Goal: Task Accomplishment & Management: Manage account settings

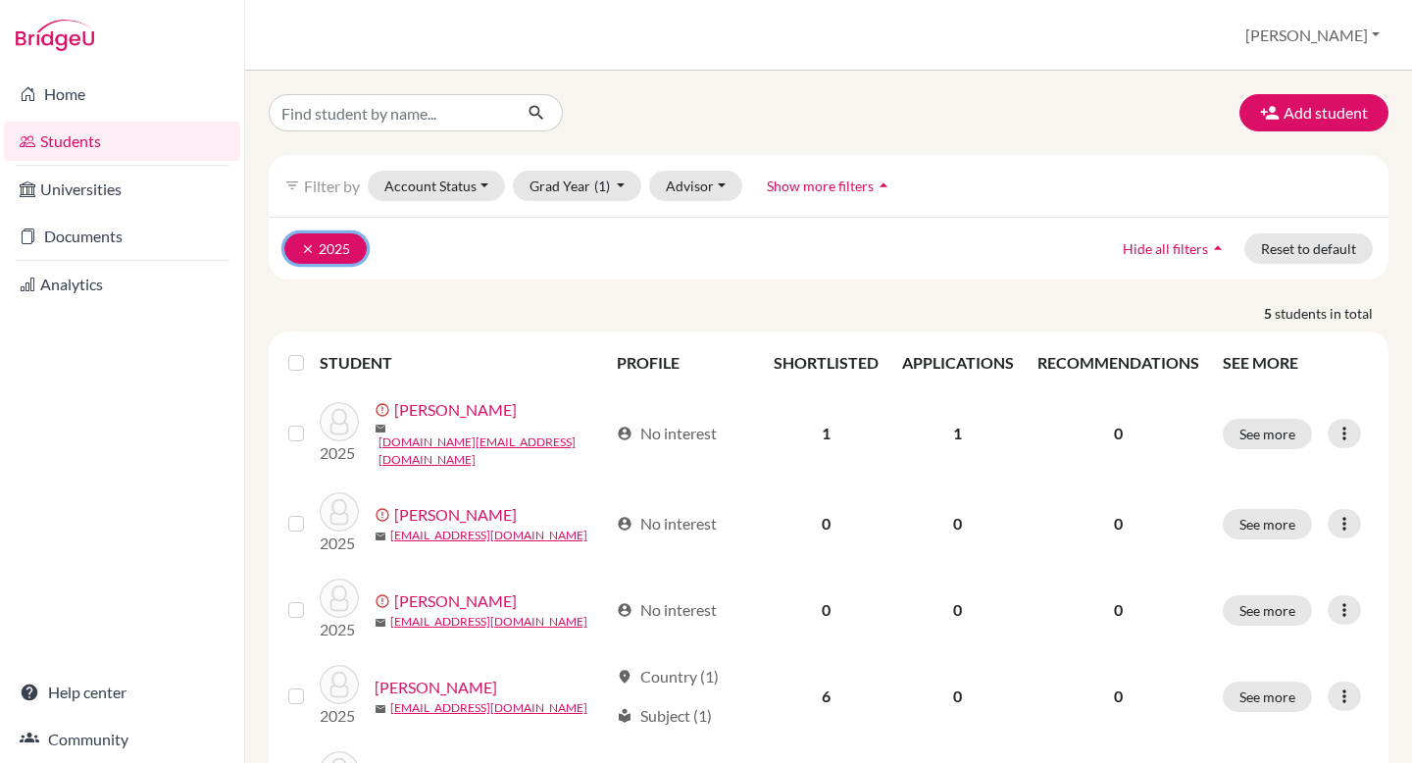
click at [303, 250] on icon "clear" at bounding box center [308, 249] width 14 height 14
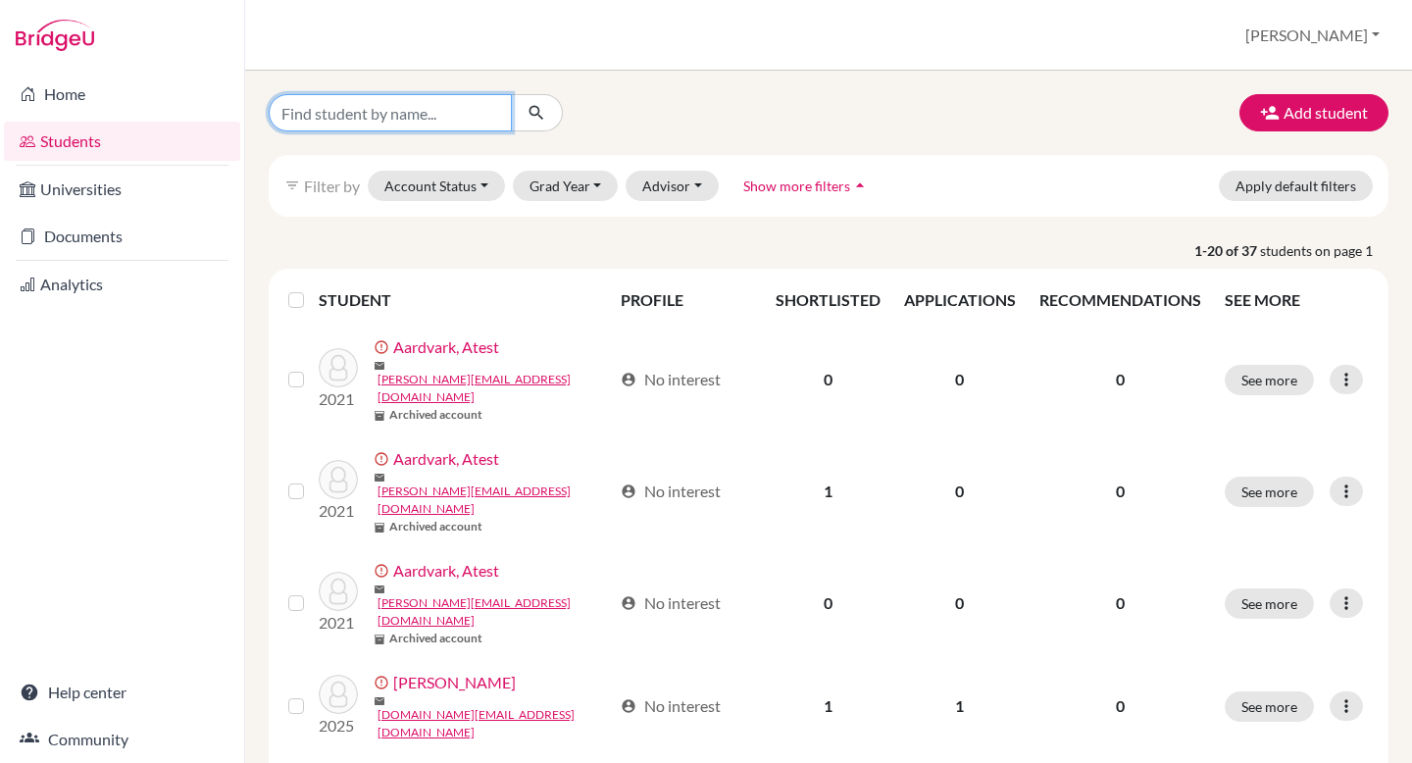
click at [369, 112] on input "Find student by name..." at bounding box center [390, 112] width 243 height 37
type input "[PERSON_NAME]"
click button "submit" at bounding box center [537, 112] width 52 height 37
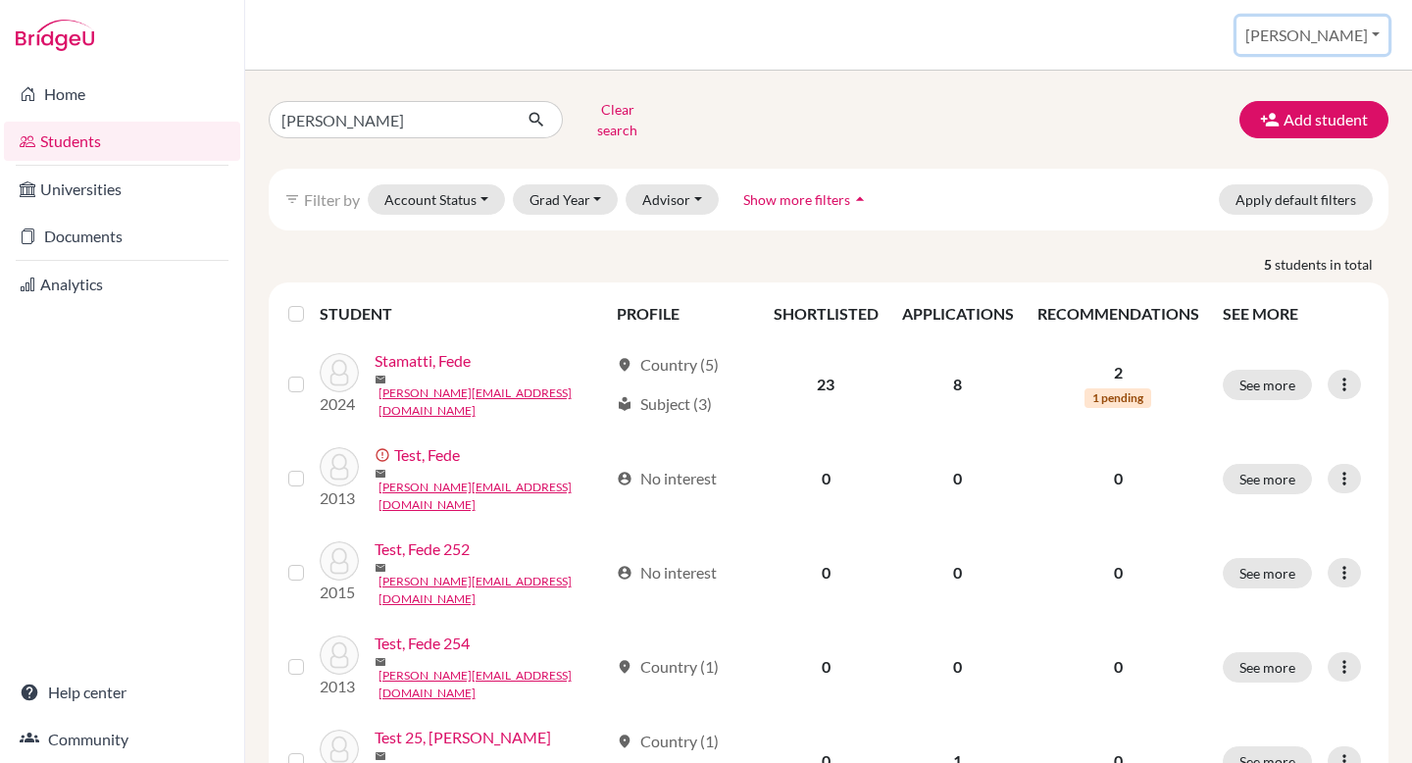
click at [1351, 30] on button "[PERSON_NAME]" at bounding box center [1313, 35] width 152 height 37
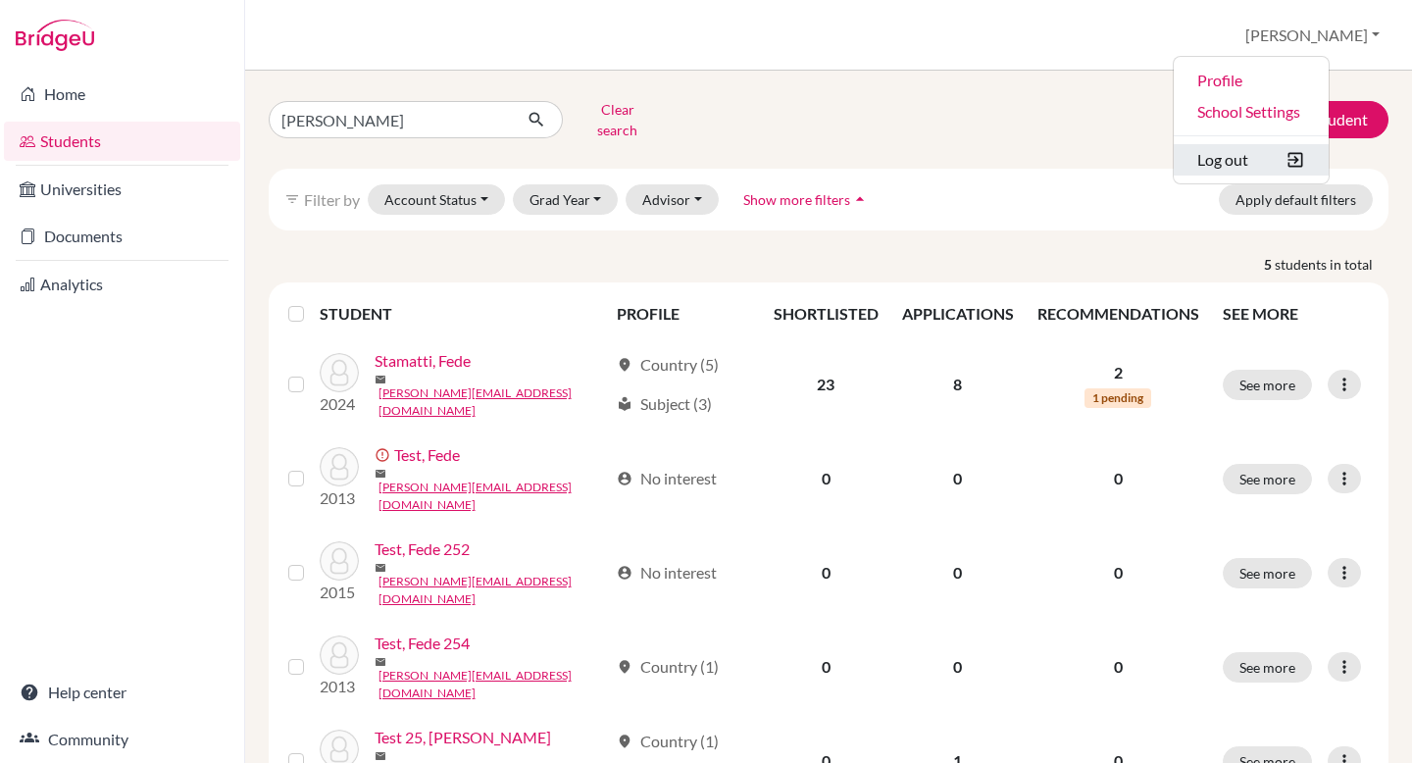
click at [1310, 154] on button "Log out" at bounding box center [1251, 159] width 155 height 31
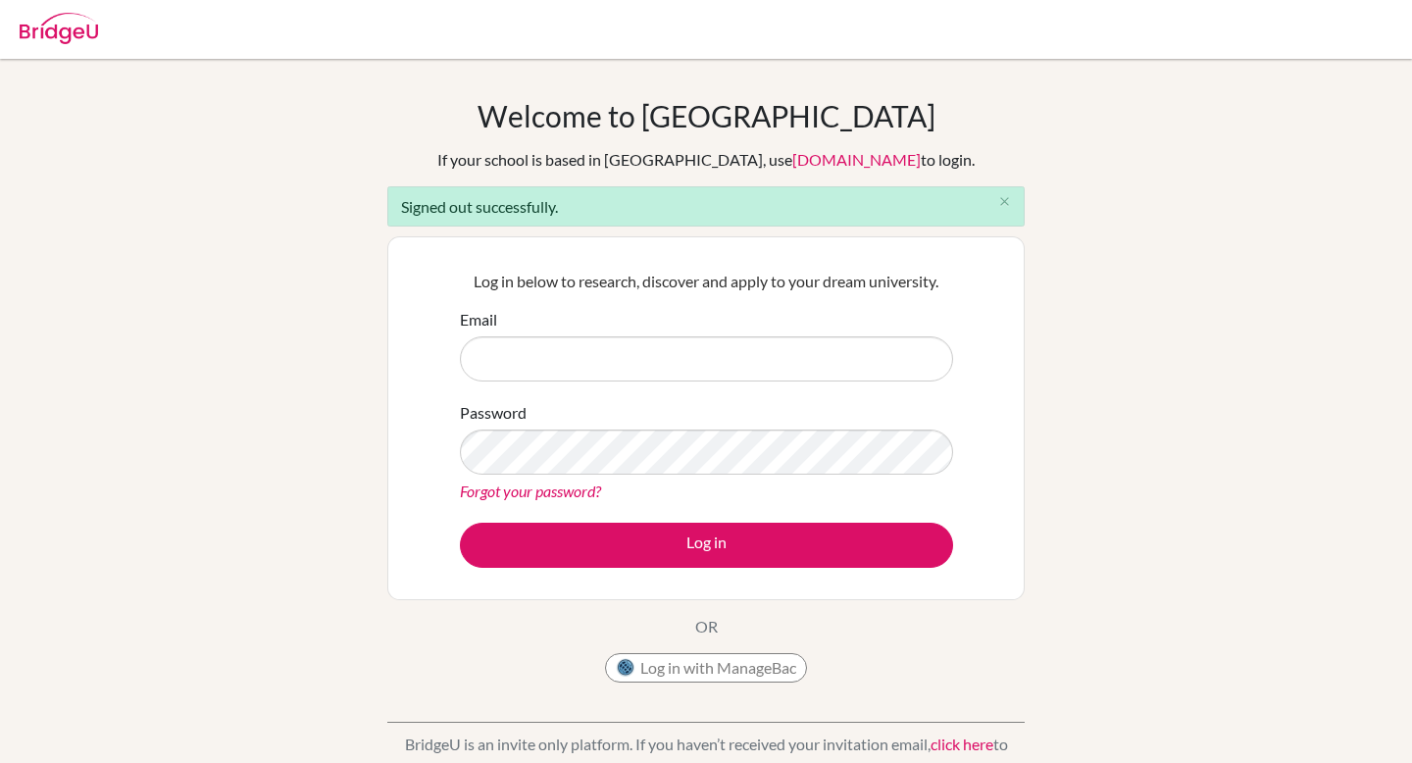
click at [655, 355] on input "Email" at bounding box center [706, 358] width 493 height 45
click at [615, 353] on input "[PERSON_NAME][EMAIL_ADDRESS][DOMAIN_NAME]" at bounding box center [706, 358] width 493 height 45
click at [615, 353] on input "federico.stamatti+student24@bridge-u.com" at bounding box center [706, 358] width 493 height 45
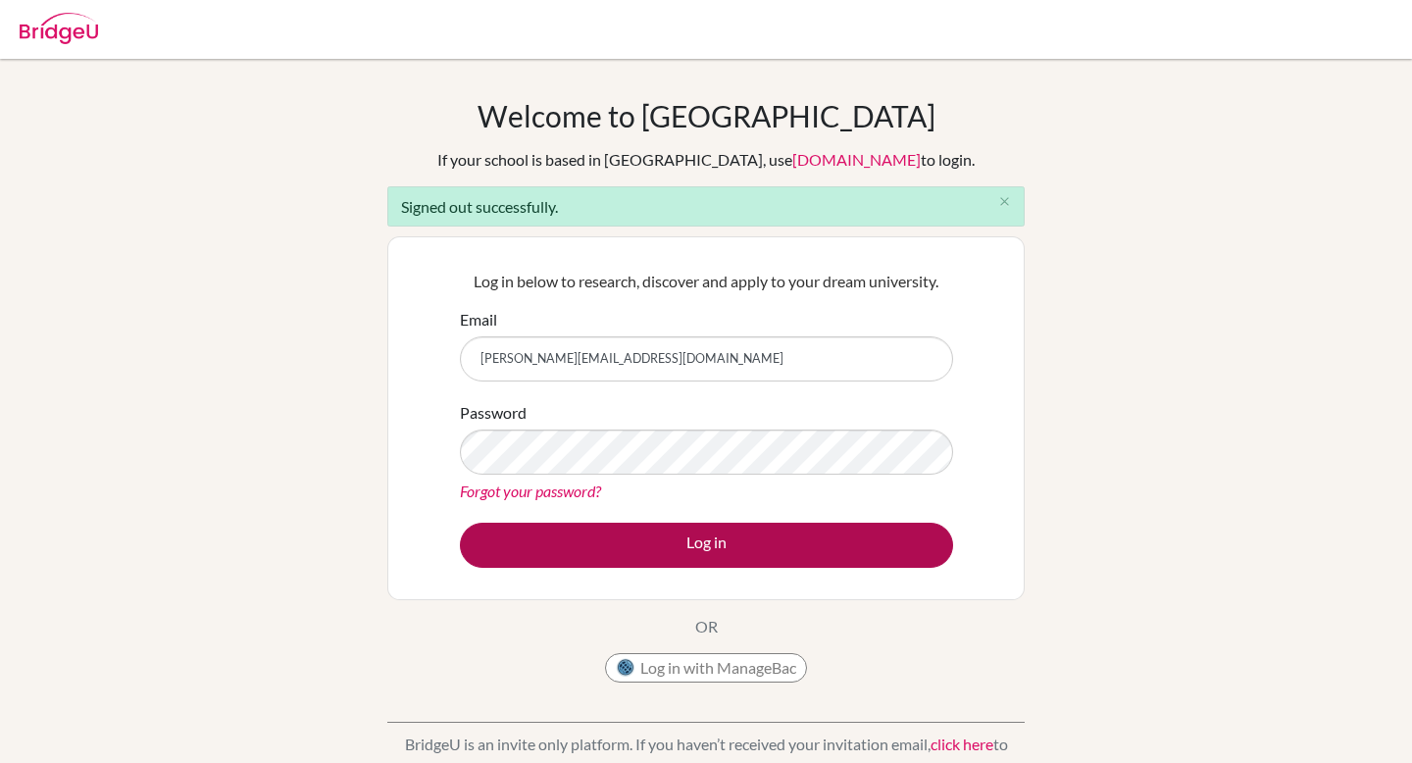
type input "federico.stamatti@bridge-u.com"
click at [690, 549] on button "Log in" at bounding box center [706, 545] width 493 height 45
